Goal: Use online tool/utility

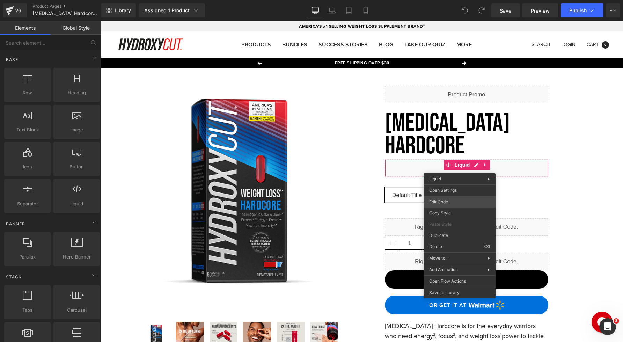
click at [445, 0] on div "You are previewing how the will restyle your page. You can not edit Elements in…" at bounding box center [311, 0] width 623 height 0
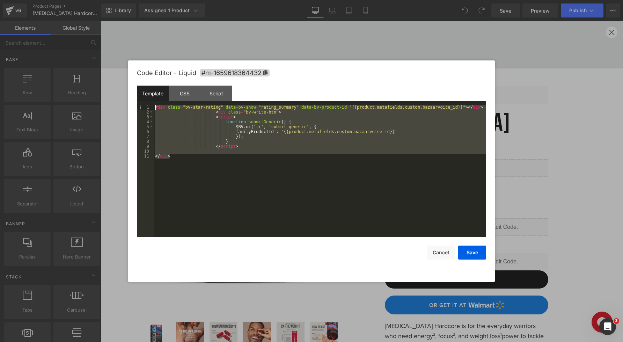
drag, startPoint x: 172, startPoint y: 157, endPoint x: 126, endPoint y: 98, distance: 74.7
click at [126, 98] on body "You are previewing how the will restyle your page. You can not edit Elements in…" at bounding box center [311, 171] width 623 height 342
click at [190, 101] on div "Template CSS Script Data" at bounding box center [311, 95] width 349 height 19
click at [193, 98] on div "CSS" at bounding box center [185, 94] width 32 height 16
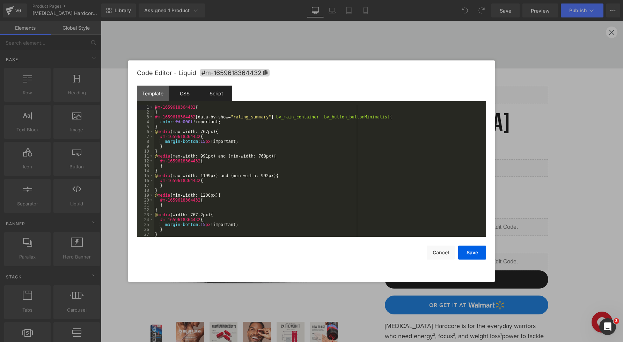
click at [218, 96] on div "Script" at bounding box center [217, 94] width 32 height 16
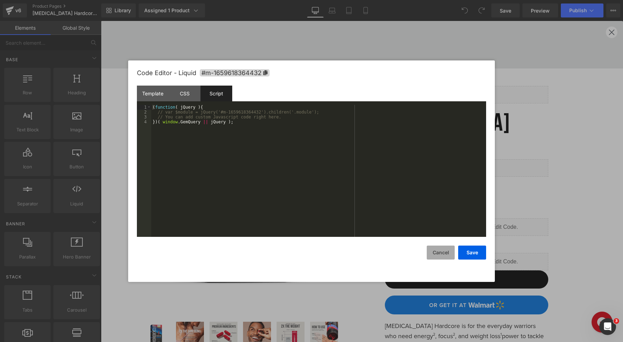
click at [444, 248] on button "Cancel" at bounding box center [441, 253] width 28 height 14
